Goal: Task Accomplishment & Management: Manage account settings

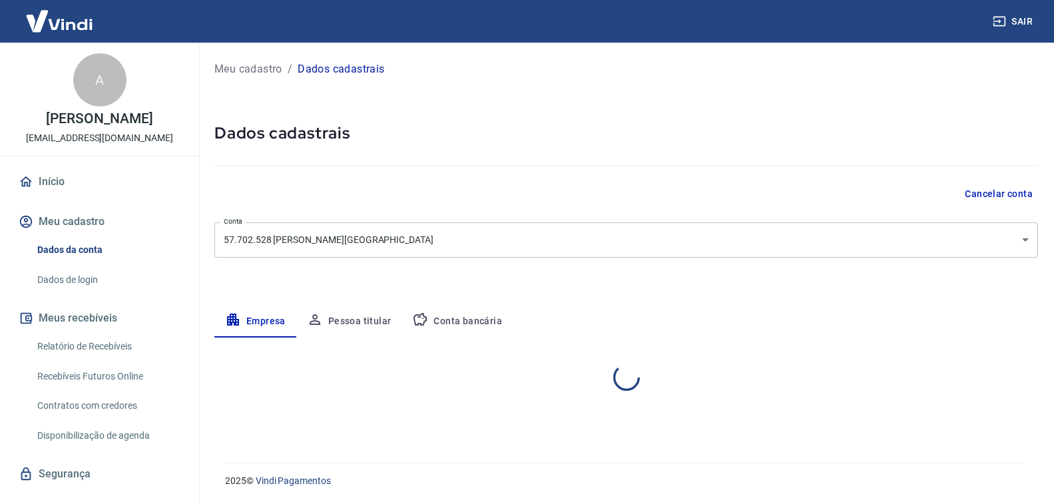
select select "PR"
select select "business"
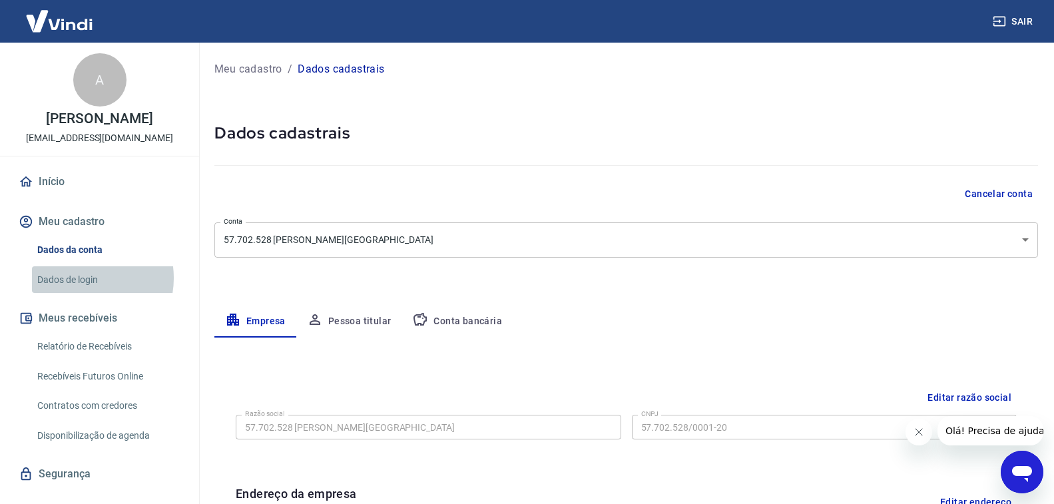
click at [85, 292] on link "Dados de login" at bounding box center [107, 279] width 151 height 27
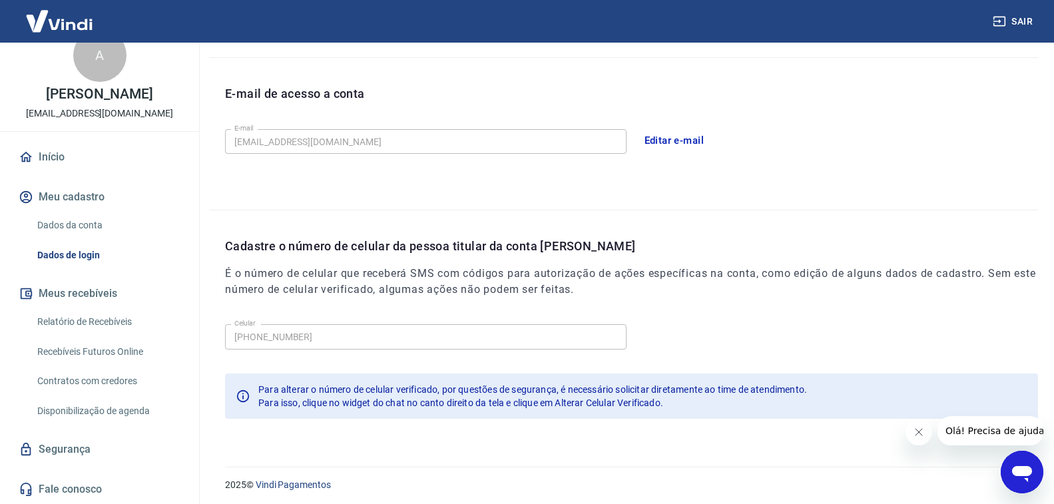
scroll to position [349, 0]
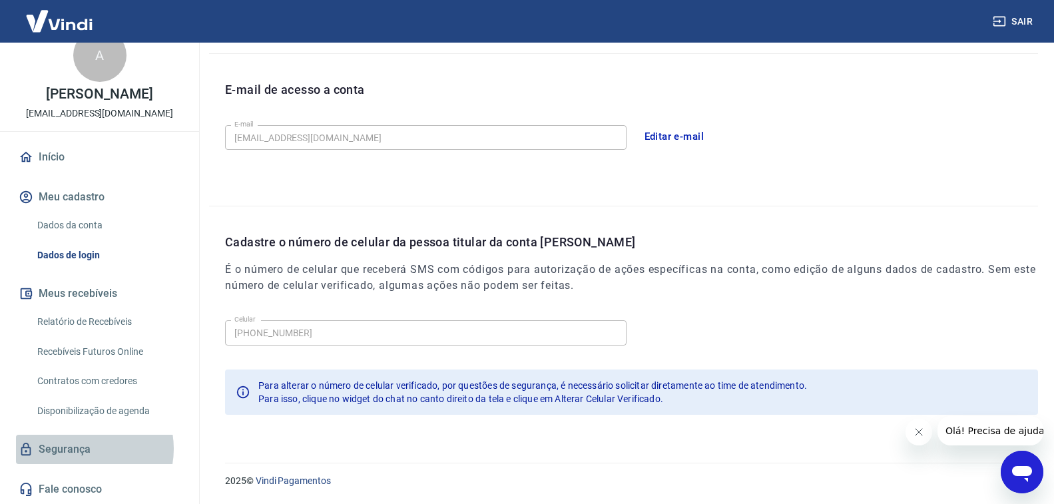
click at [82, 449] on link "Segurança" at bounding box center [99, 449] width 167 height 29
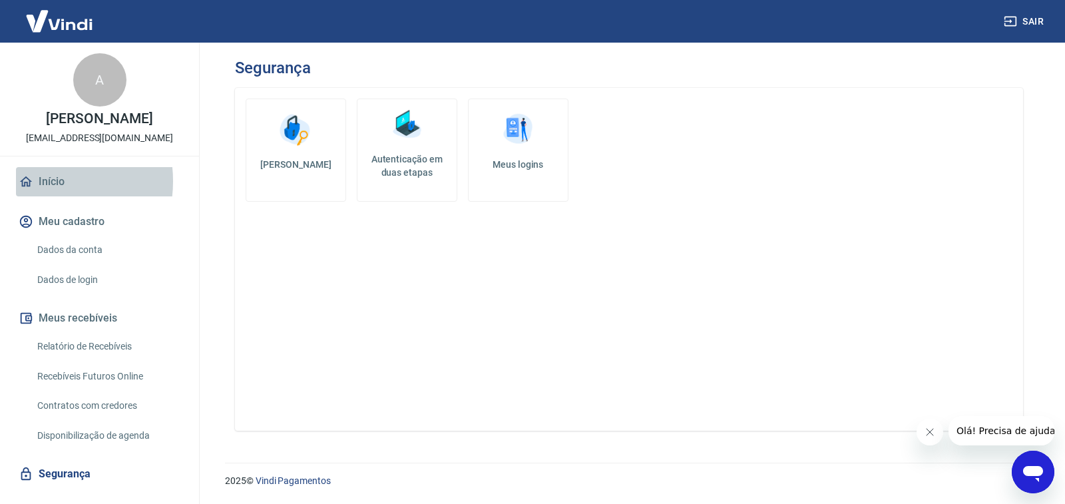
click at [36, 195] on link "Início" at bounding box center [99, 181] width 167 height 29
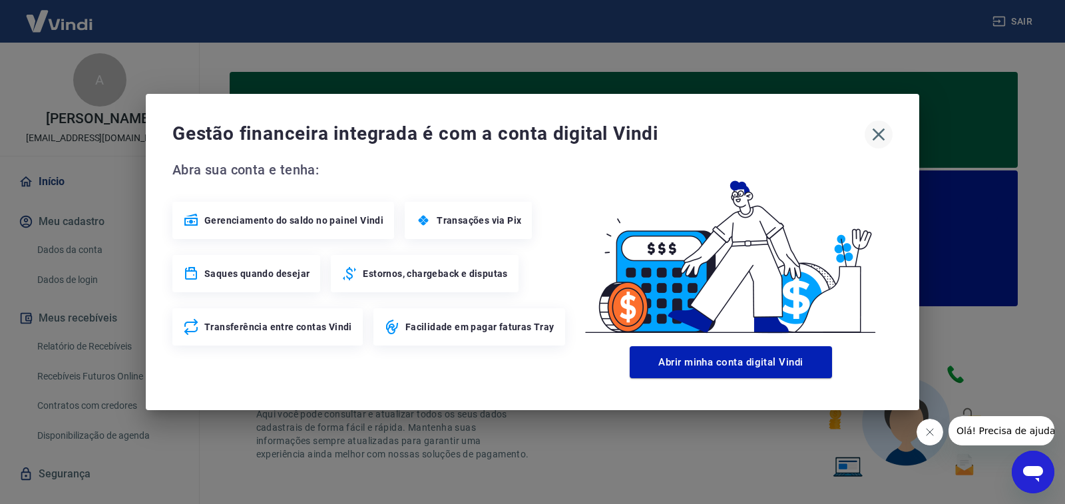
click at [873, 136] on icon "button" at bounding box center [878, 134] width 21 height 21
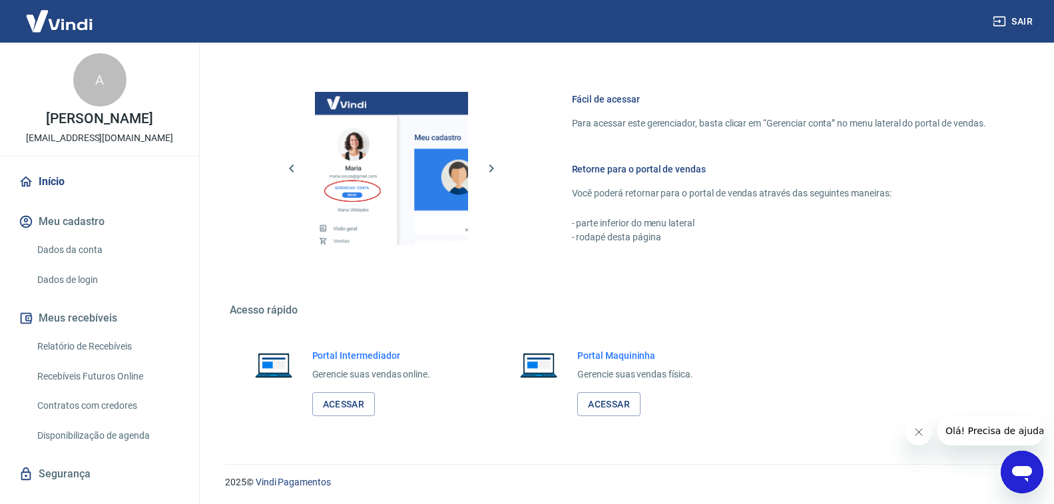
scroll to position [770, 0]
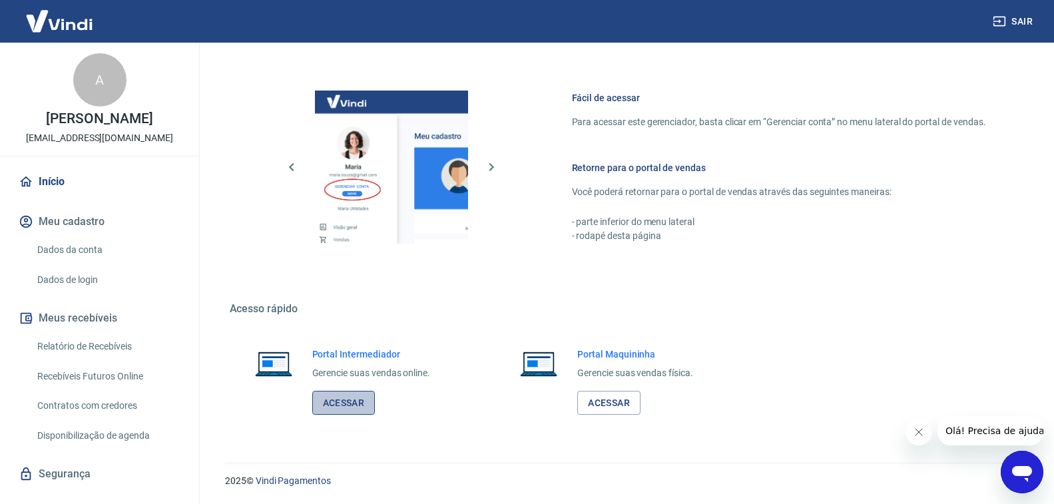
click at [363, 401] on link "Acessar" at bounding box center [343, 403] width 63 height 25
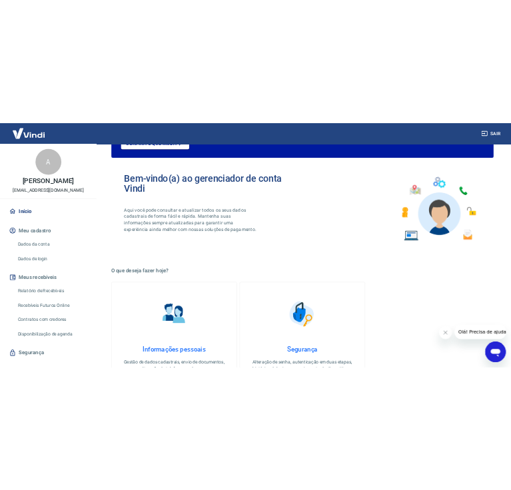
scroll to position [0, 0]
